Goal: Task Accomplishment & Management: Manage account settings

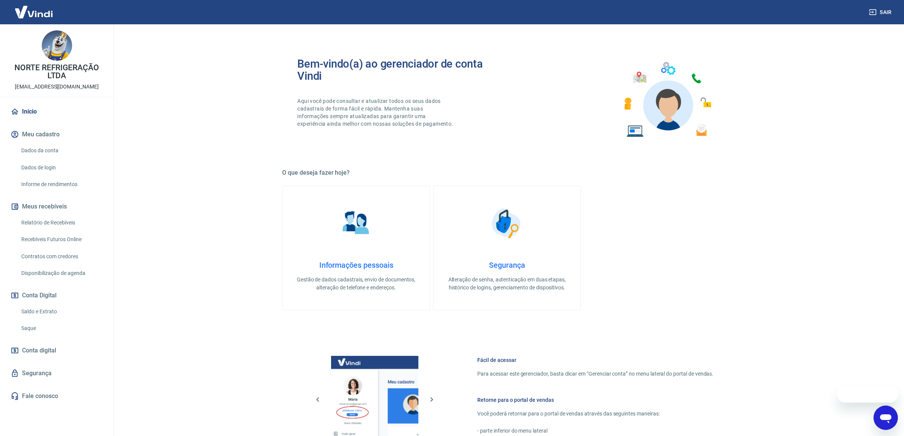
scroll to position [156, 0]
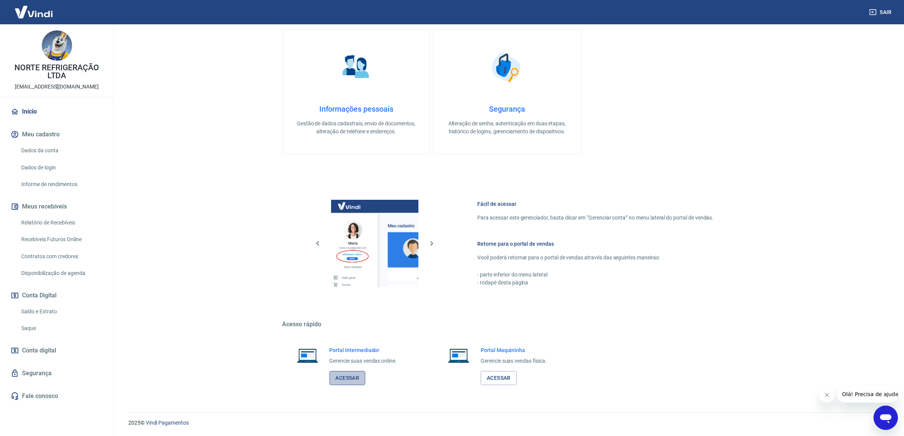
click at [346, 377] on link "Acessar" at bounding box center [348, 378] width 36 height 14
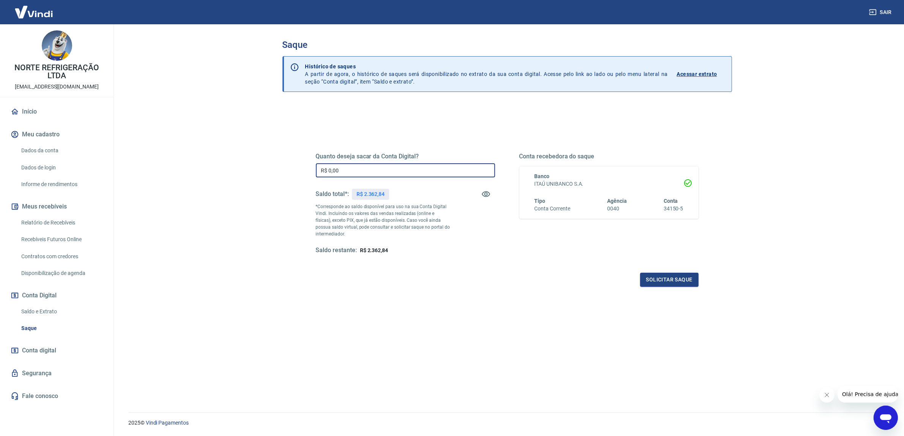
click at [354, 169] on input "R$ 0,00" at bounding box center [405, 170] width 179 height 14
type input "R$ 2.362,84"
click at [682, 276] on button "Solicitar saque" at bounding box center [669, 280] width 58 height 14
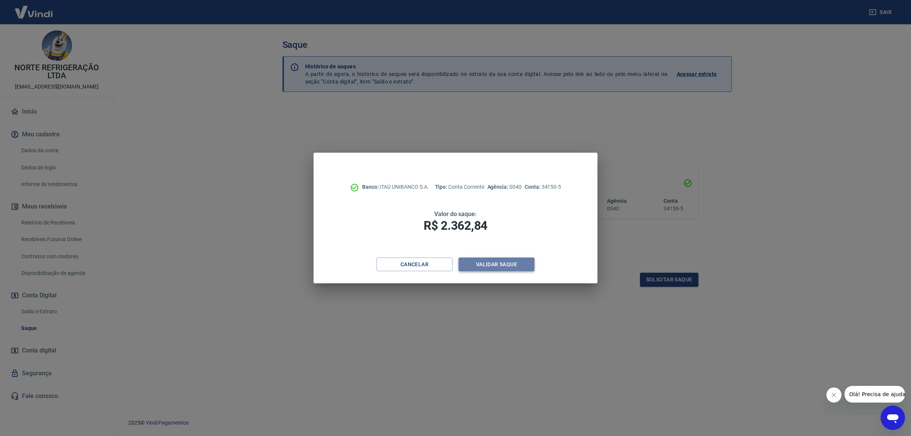
click at [509, 257] on button "Validar saque" at bounding box center [497, 264] width 76 height 14
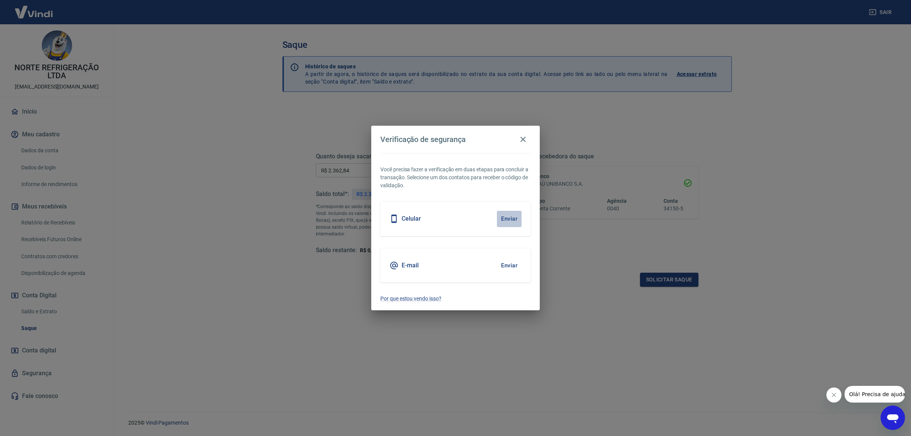
click at [512, 216] on button "Enviar" at bounding box center [509, 219] width 25 height 16
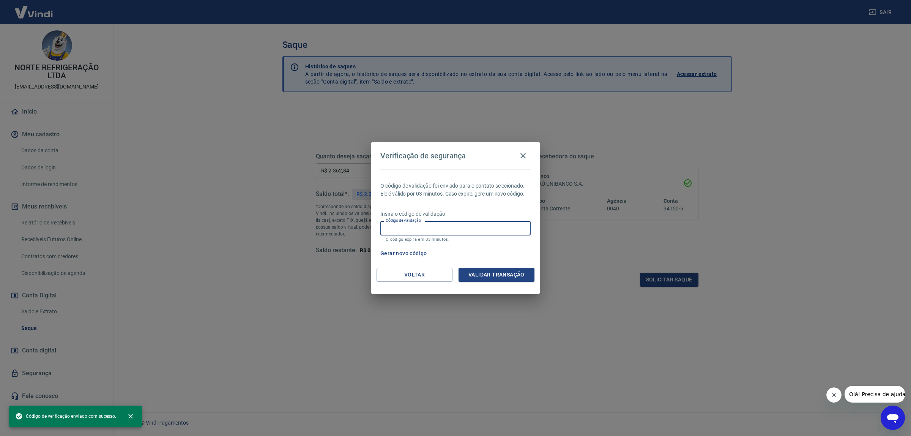
click at [455, 230] on input "Código de validação" at bounding box center [455, 228] width 150 height 14
type input "588406"
click at [485, 278] on button "Validar transação" at bounding box center [497, 275] width 76 height 14
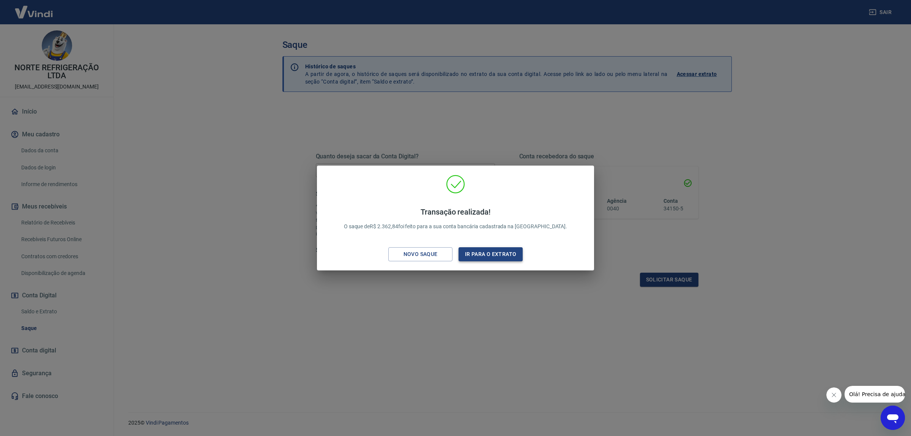
click at [503, 253] on button "Ir para o extrato" at bounding box center [491, 254] width 64 height 14
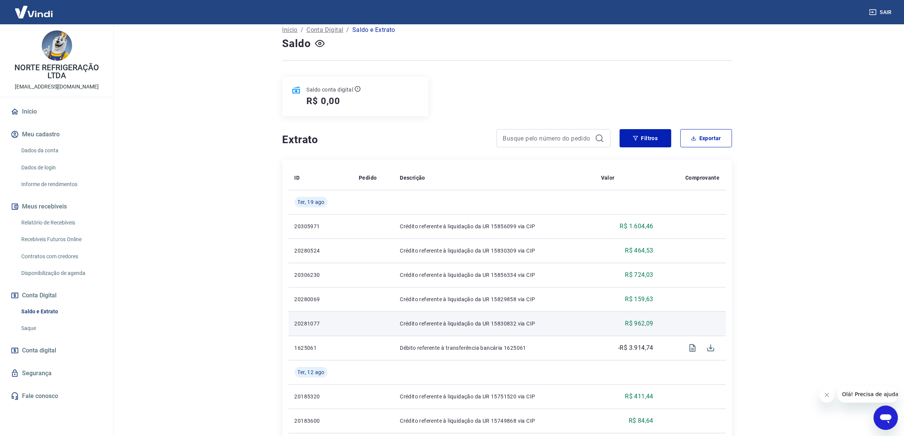
scroll to position [47, 0]
